Goal: Information Seeking & Learning: Learn about a topic

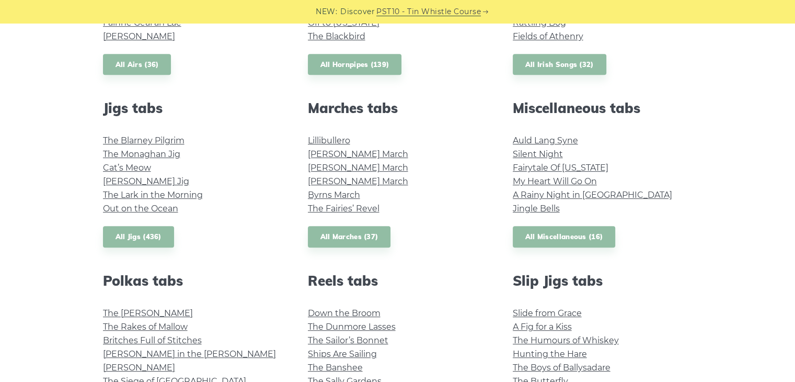
scroll to position [470, 0]
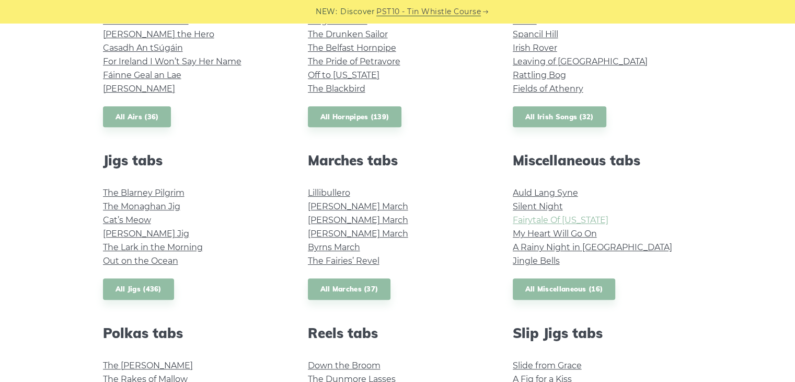
click at [516, 220] on link "Fairytale Of [US_STATE]" at bounding box center [561, 220] width 96 height 10
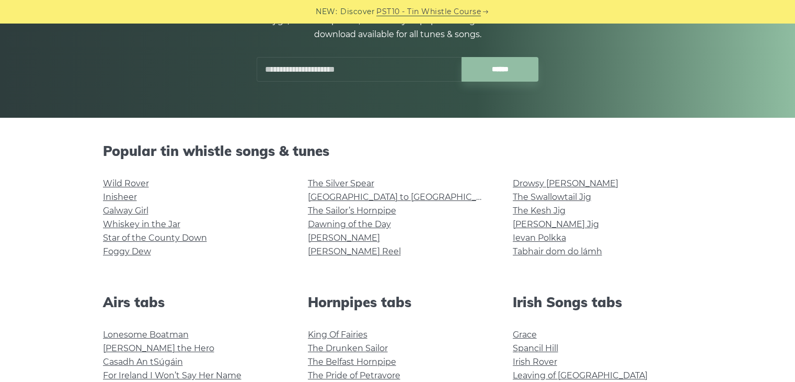
scroll to position [261, 0]
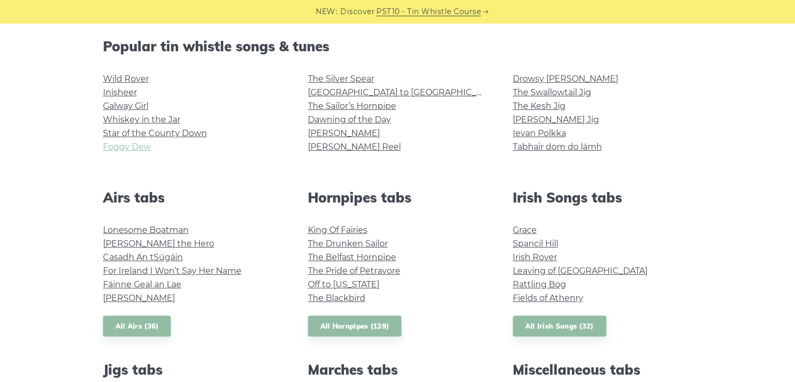
click at [144, 148] on link "Foggy Dew" at bounding box center [127, 147] width 48 height 10
click at [137, 77] on link "Wild Rover" at bounding box center [126, 79] width 46 height 10
click at [541, 282] on link "Rattling Bog" at bounding box center [539, 284] width 53 height 10
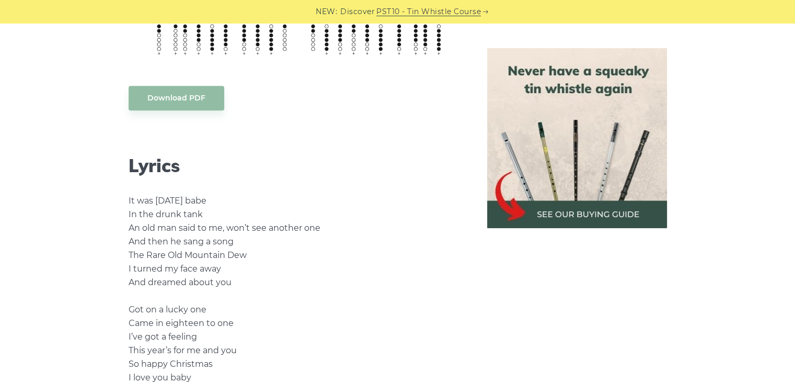
scroll to position [680, 0]
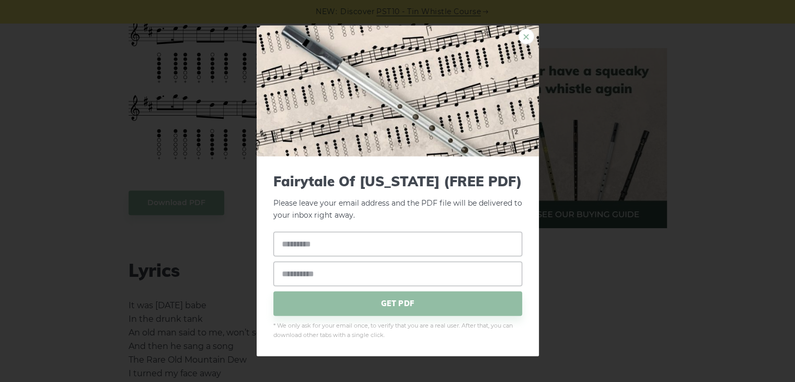
click at [523, 32] on link "×" at bounding box center [527, 37] width 16 height 16
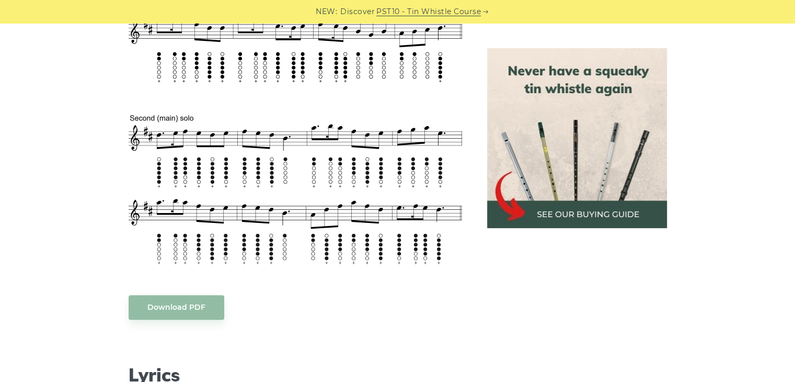
scroll to position [0, 0]
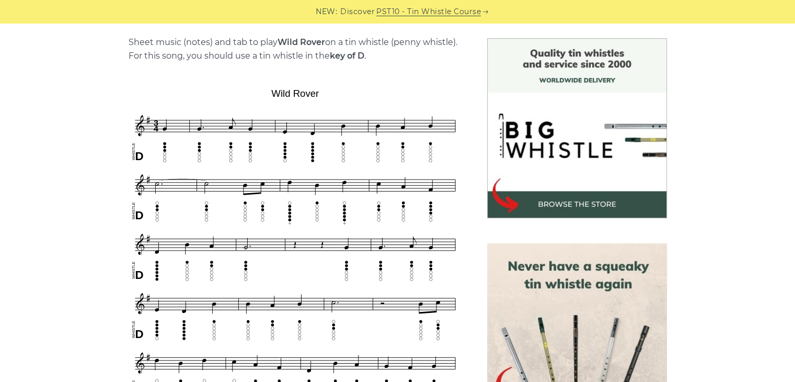
scroll to position [209, 0]
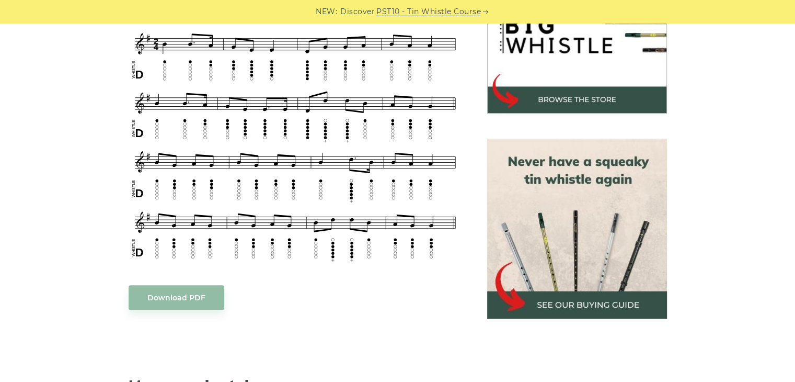
scroll to position [314, 0]
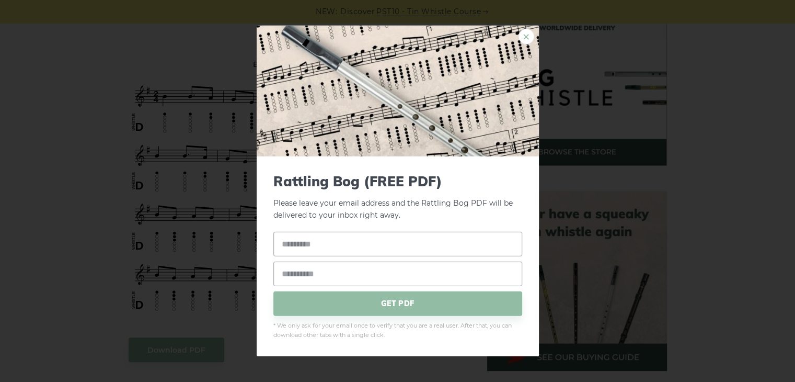
click at [528, 36] on link "×" at bounding box center [527, 37] width 16 height 16
click at [521, 37] on link "×" at bounding box center [527, 37] width 16 height 16
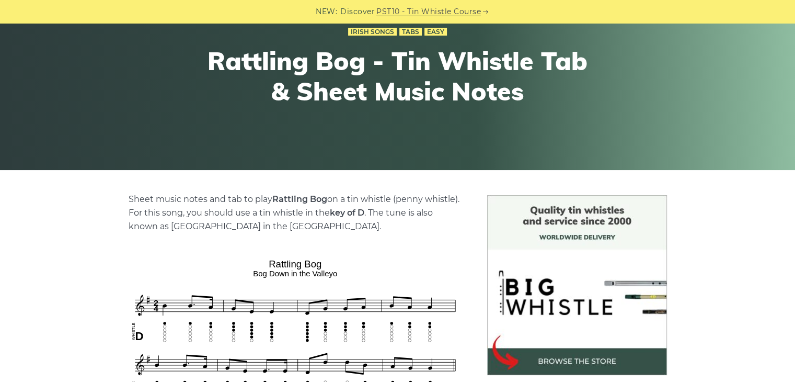
scroll to position [0, 0]
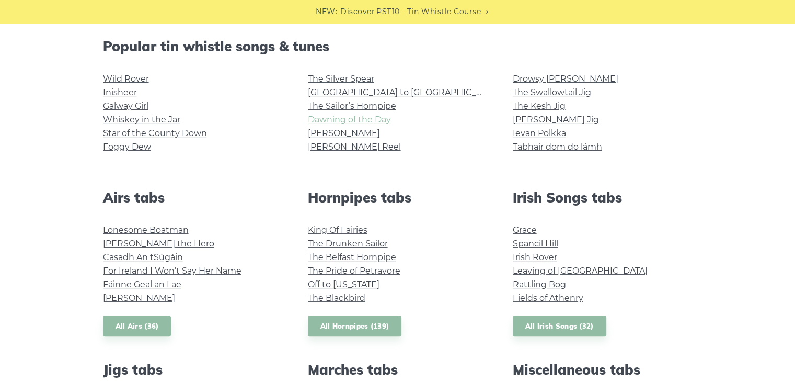
scroll to position [157, 0]
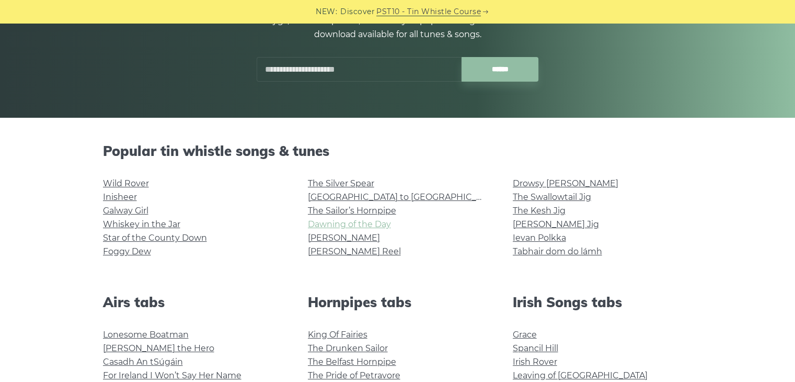
click at [324, 223] on link "Dawning of the Day" at bounding box center [349, 224] width 83 height 10
click at [128, 194] on link "Inisheer" at bounding box center [120, 197] width 34 height 10
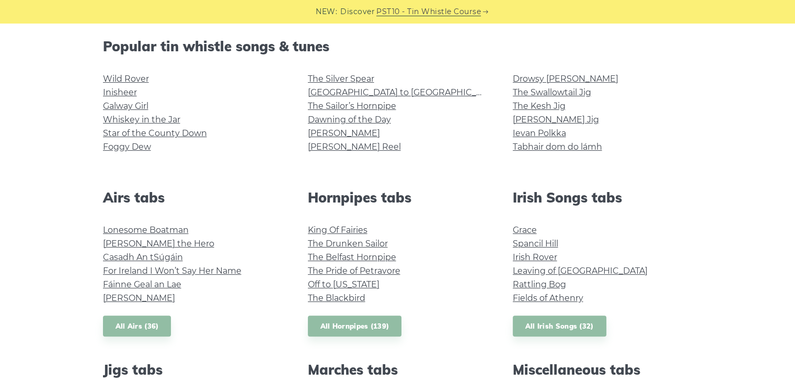
scroll to position [314, 0]
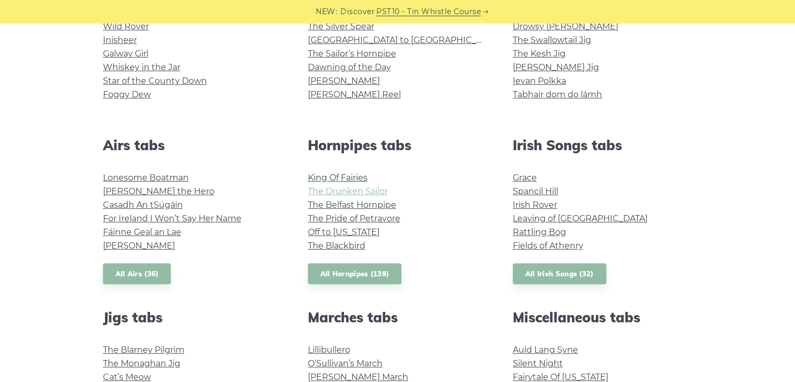
click at [346, 187] on link "The Drunken Sailor" at bounding box center [348, 191] width 80 height 10
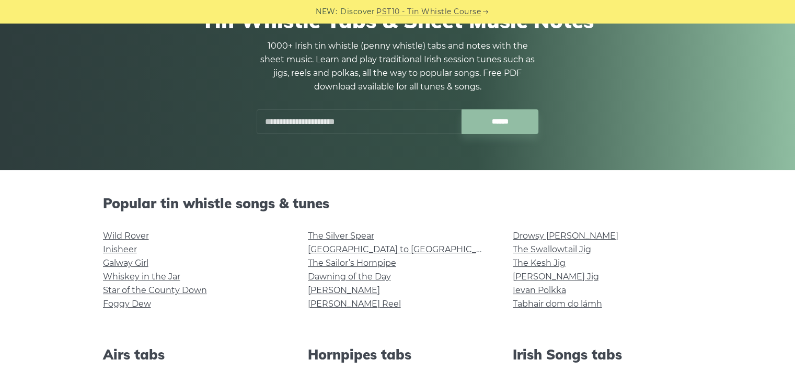
scroll to position [418, 0]
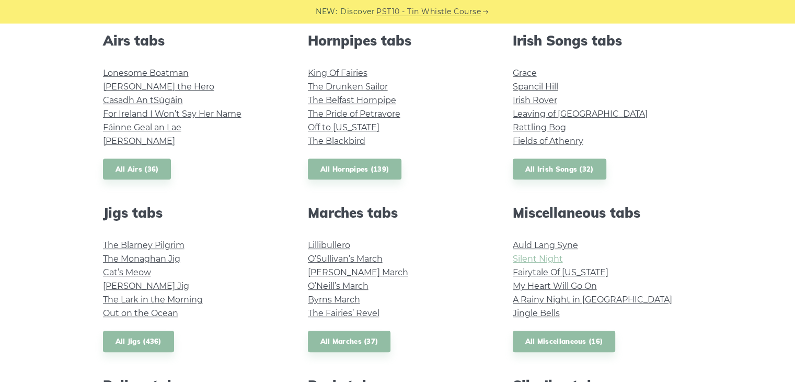
click at [527, 259] on link "Silent Night" at bounding box center [538, 259] width 50 height 10
click at [519, 73] on link "Grace" at bounding box center [525, 73] width 24 height 10
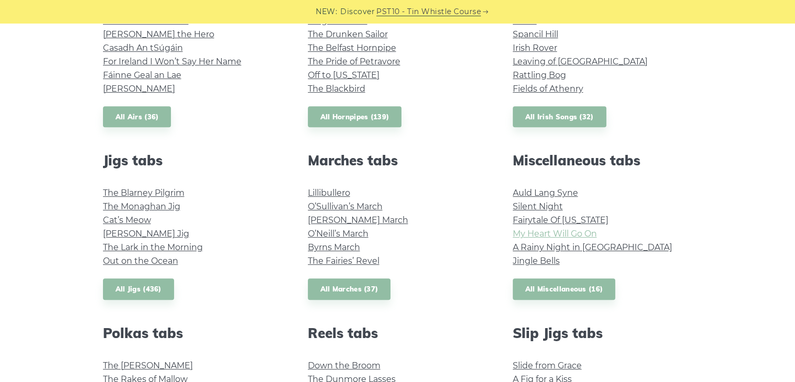
click at [549, 231] on link "My Heart Will Go On" at bounding box center [555, 233] width 84 height 10
click at [543, 261] on link "Jingle Bells" at bounding box center [536, 261] width 47 height 10
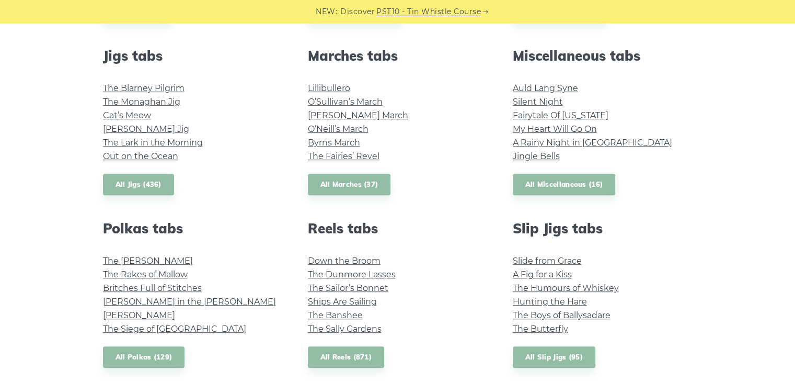
scroll to position [627, 0]
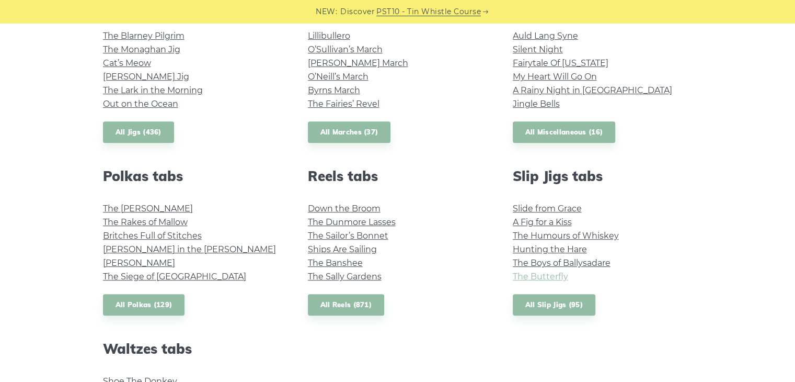
click at [556, 275] on link "The Butterfly" at bounding box center [540, 276] width 55 height 10
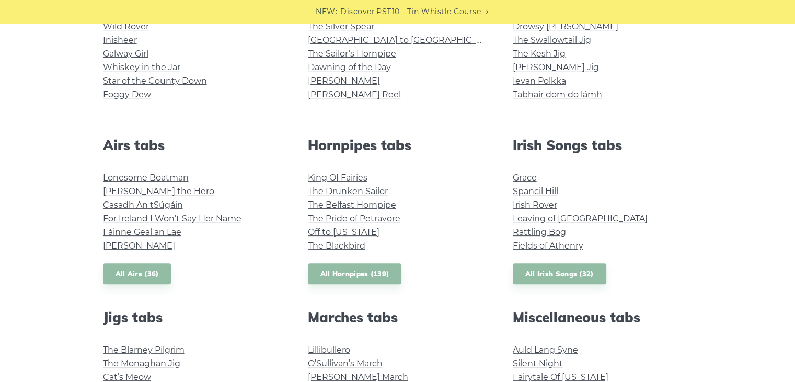
scroll to position [0, 0]
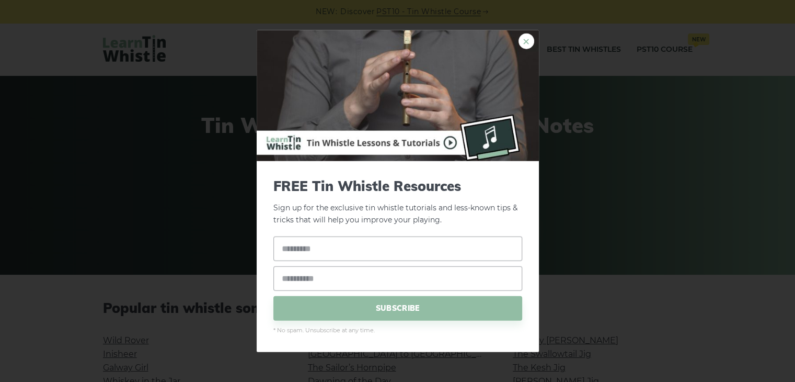
drag, startPoint x: 526, startPoint y: 39, endPoint x: 531, endPoint y: 35, distance: 6.3
click at [526, 38] on link "×" at bounding box center [527, 41] width 16 height 16
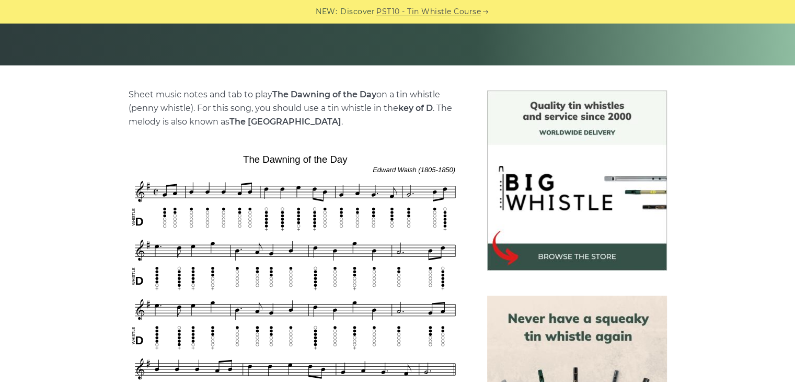
scroll to position [261, 0]
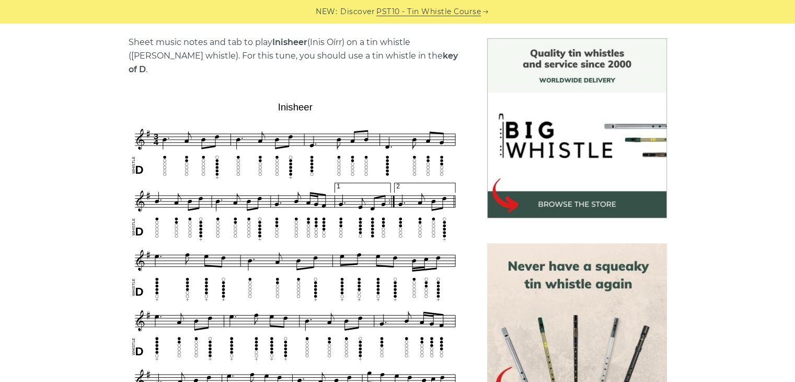
scroll to position [209, 0]
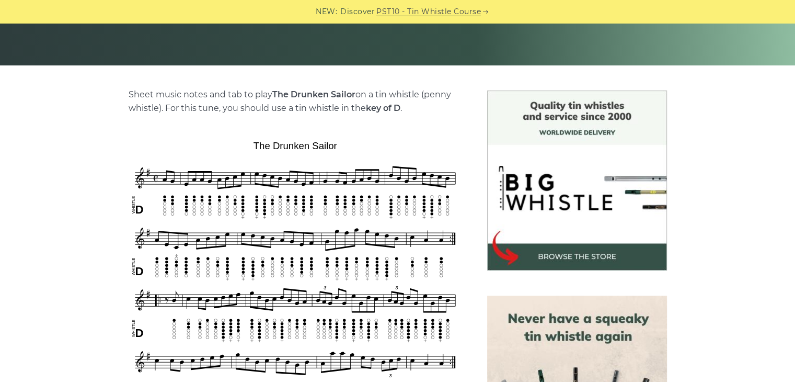
scroll to position [261, 0]
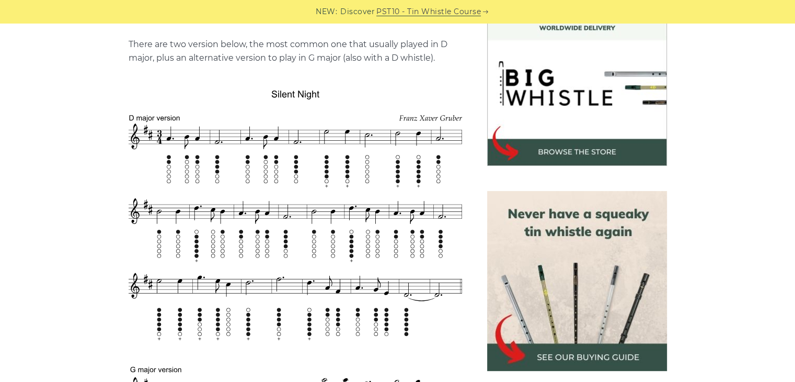
scroll to position [366, 0]
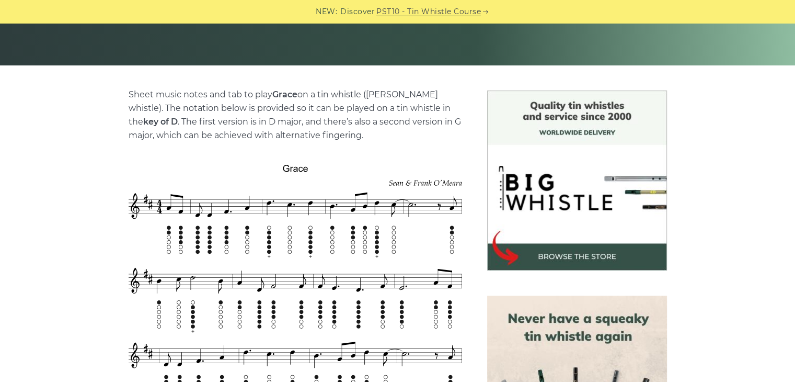
scroll to position [314, 0]
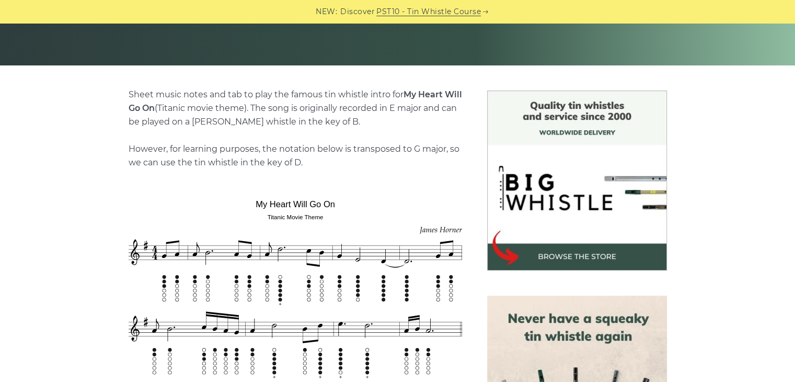
scroll to position [314, 0]
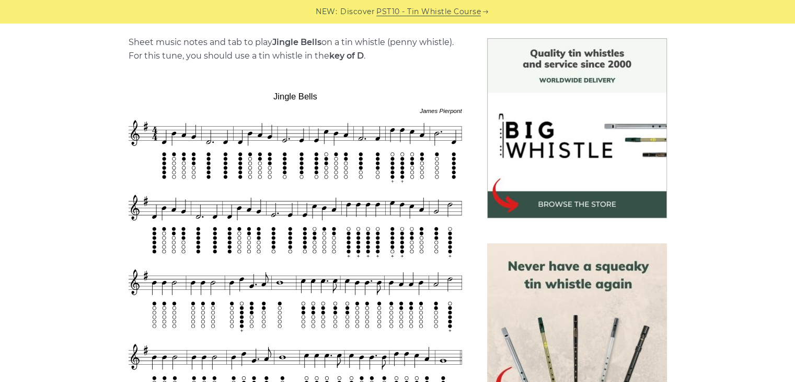
scroll to position [314, 0]
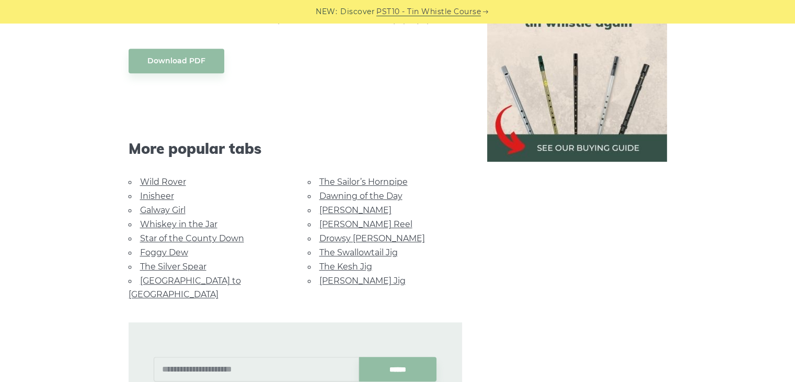
scroll to position [261, 0]
